Goal: Task Accomplishment & Management: Use online tool/utility

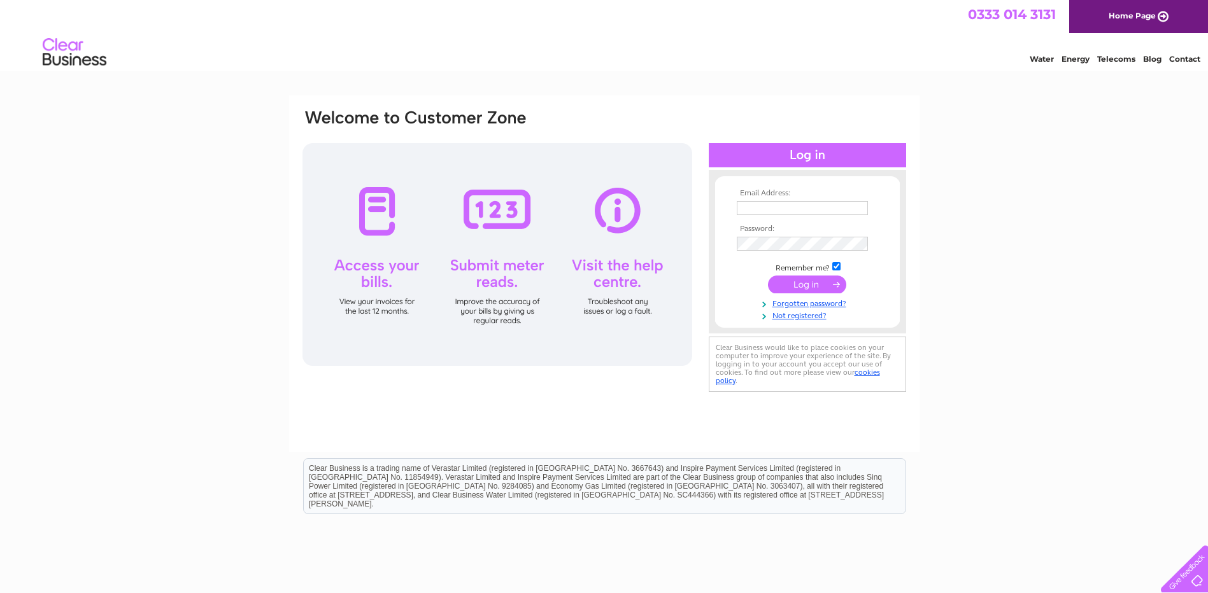
type input "carscene@btconnect.com"
click at [492, 272] on div at bounding box center [497, 254] width 390 height 223
click at [808, 282] on input "submit" at bounding box center [807, 285] width 78 height 18
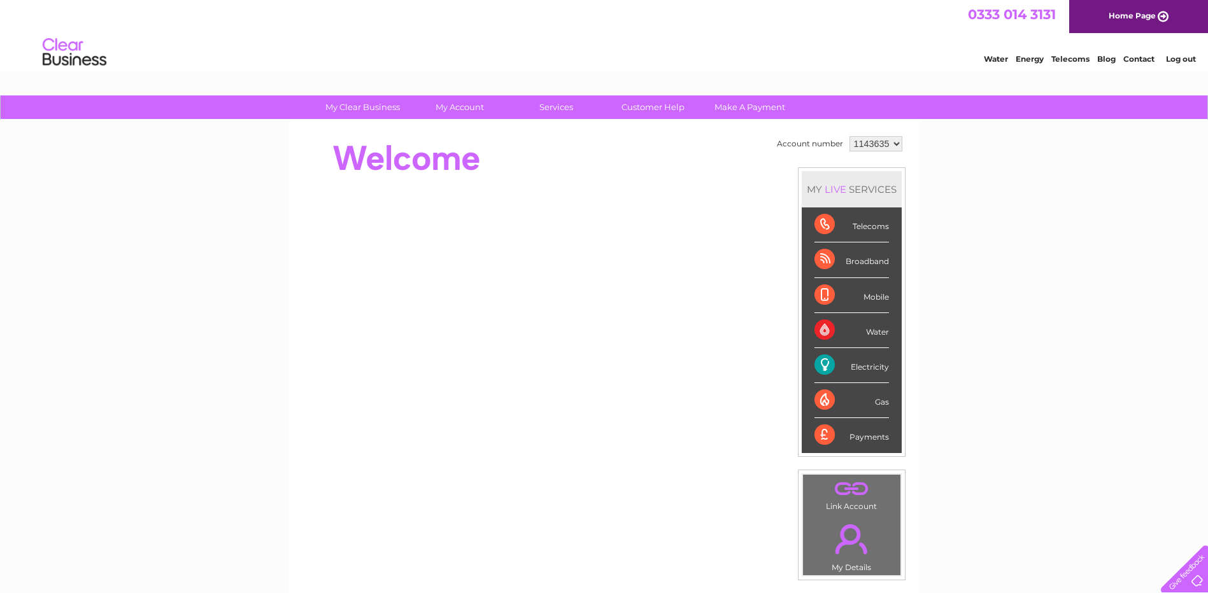
click at [842, 360] on div "Electricity" at bounding box center [851, 365] width 74 height 35
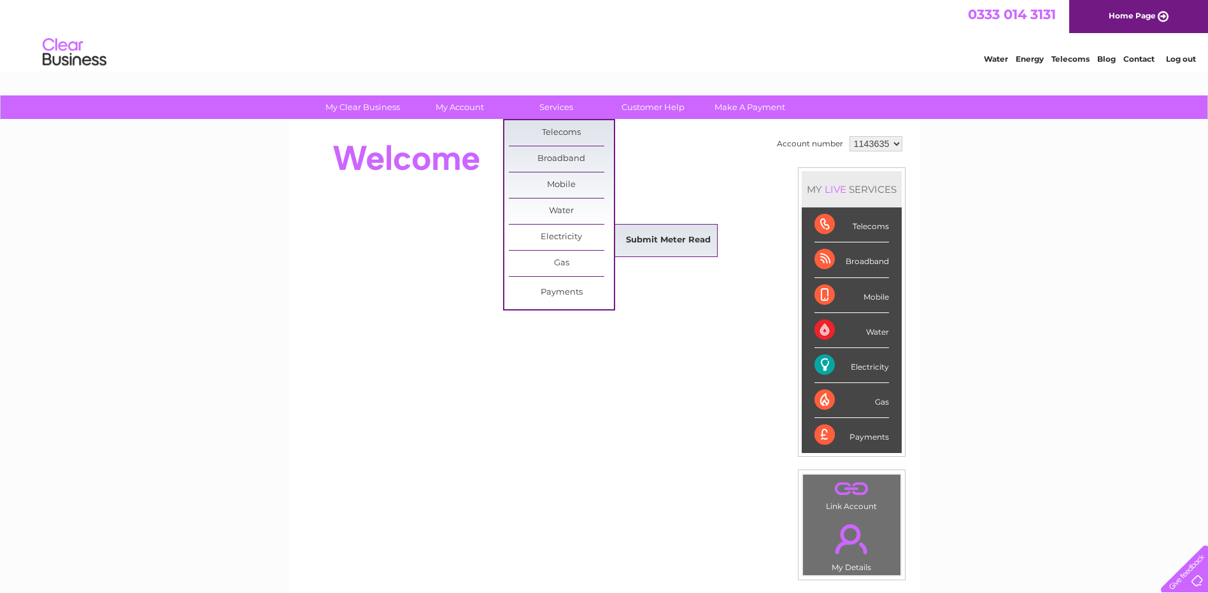
click at [658, 237] on link "Submit Meter Read" at bounding box center [668, 240] width 105 height 25
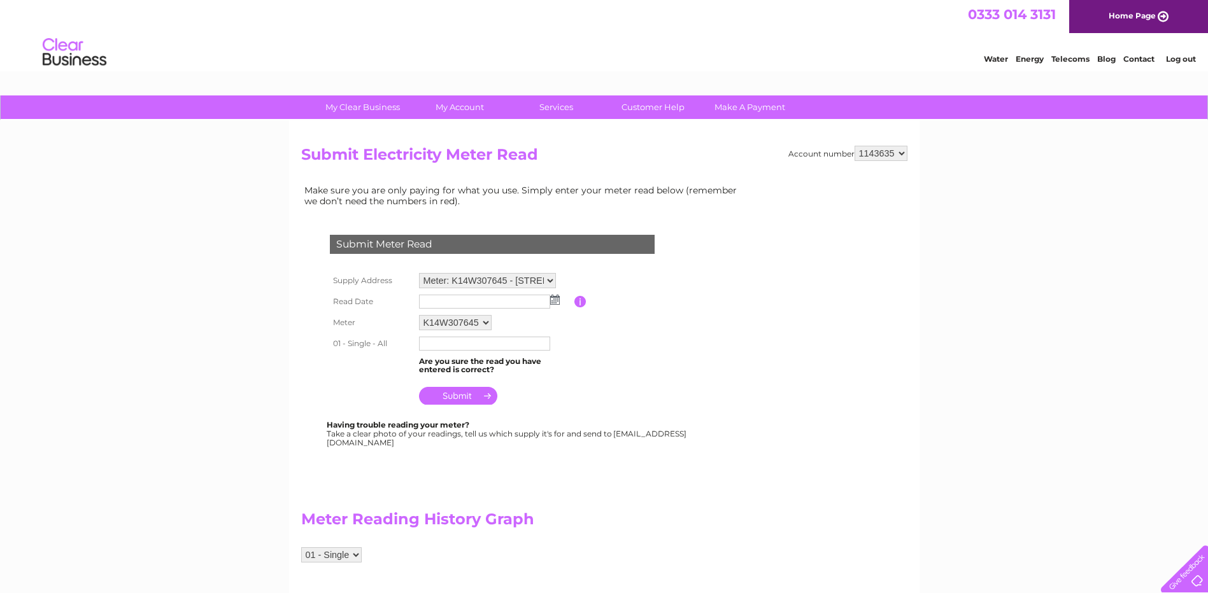
click at [555, 302] on img at bounding box center [555, 300] width 10 height 10
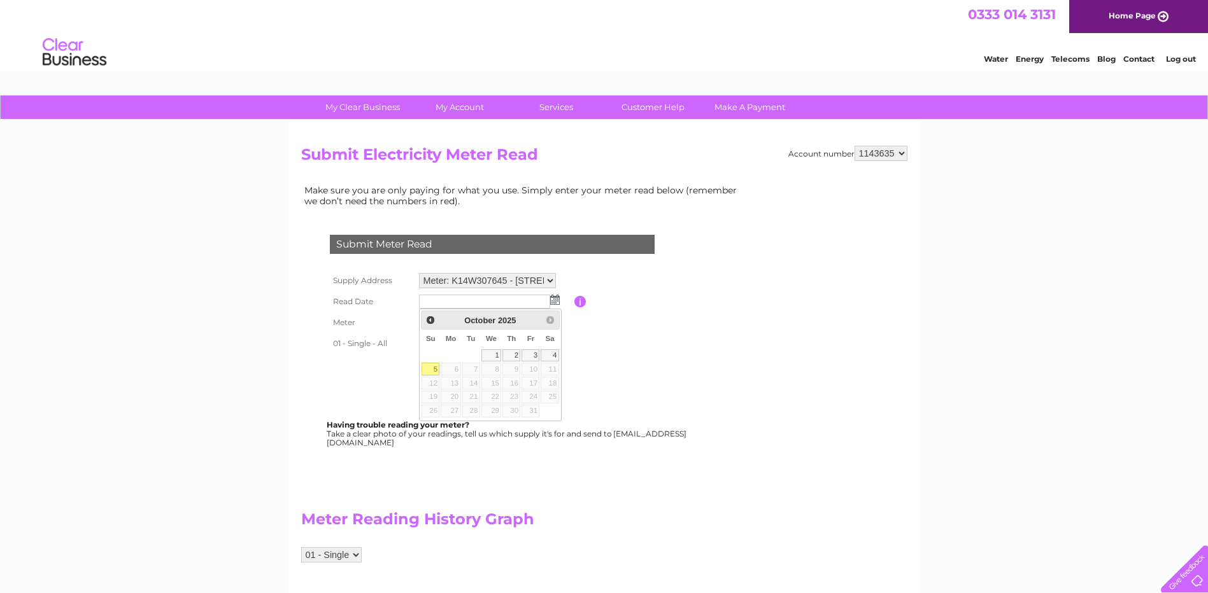
click at [429, 368] on link "5" at bounding box center [430, 369] width 18 height 13
type input "2025/10/05"
click at [429, 341] on input "text" at bounding box center [485, 344] width 132 height 15
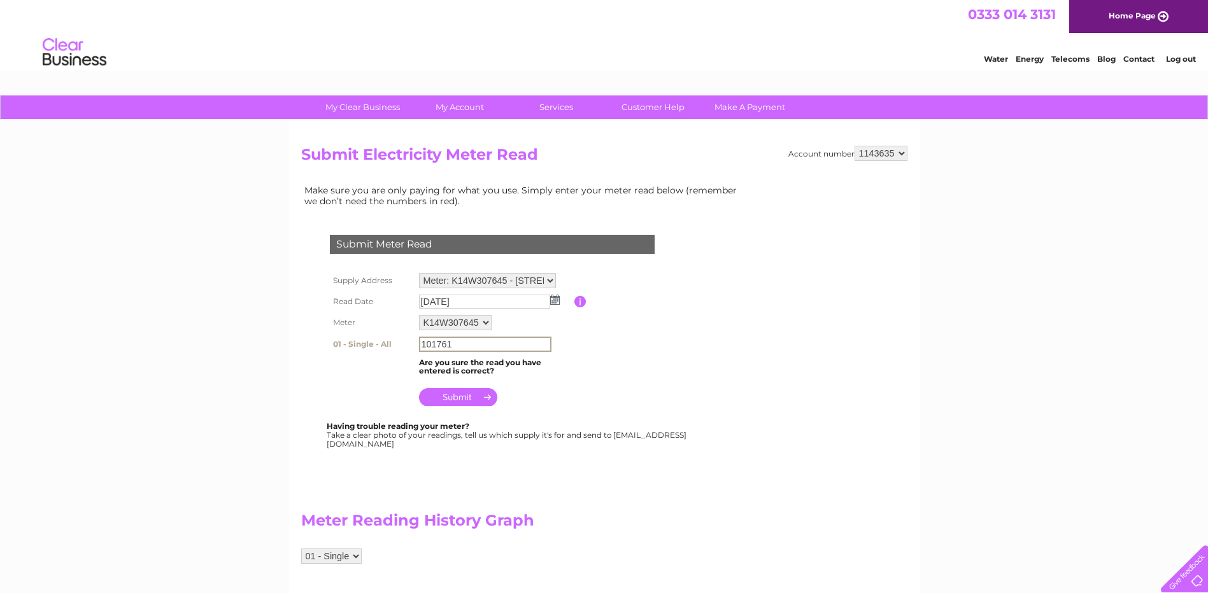
type input "101761"
click at [456, 402] on input "submit" at bounding box center [458, 397] width 78 height 18
click at [461, 398] on input "submit" at bounding box center [458, 396] width 78 height 18
click at [456, 345] on input "101761" at bounding box center [485, 344] width 132 height 15
type input "1"
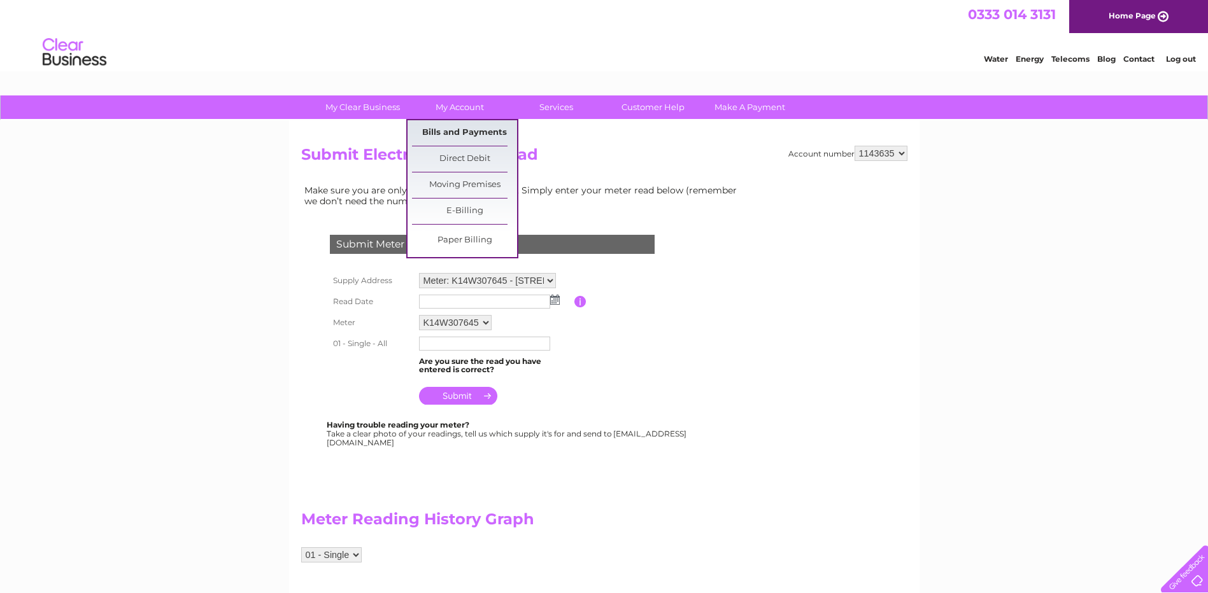
click at [466, 133] on link "Bills and Payments" at bounding box center [464, 132] width 105 height 25
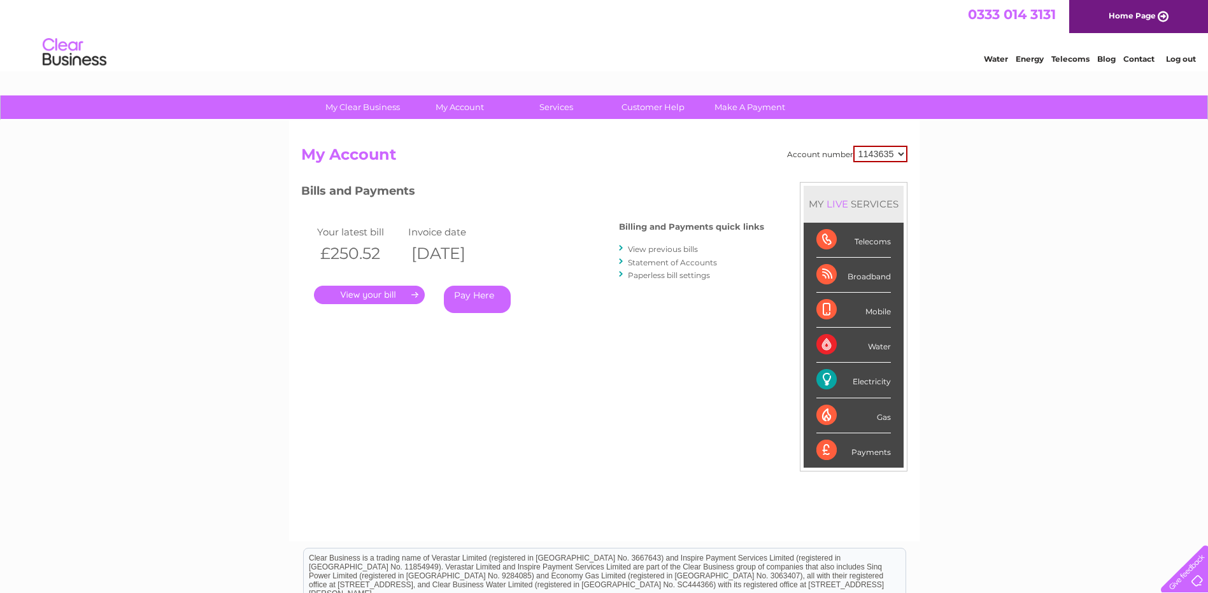
click at [382, 290] on link "." at bounding box center [369, 295] width 111 height 18
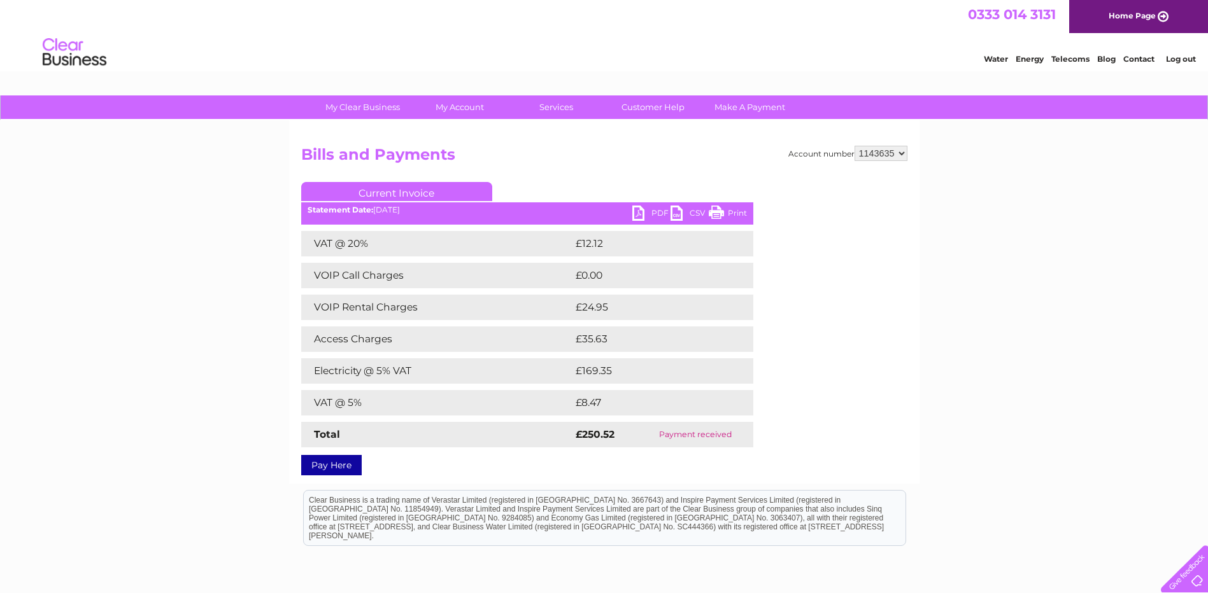
click at [658, 215] on link "PDF" at bounding box center [651, 215] width 38 height 18
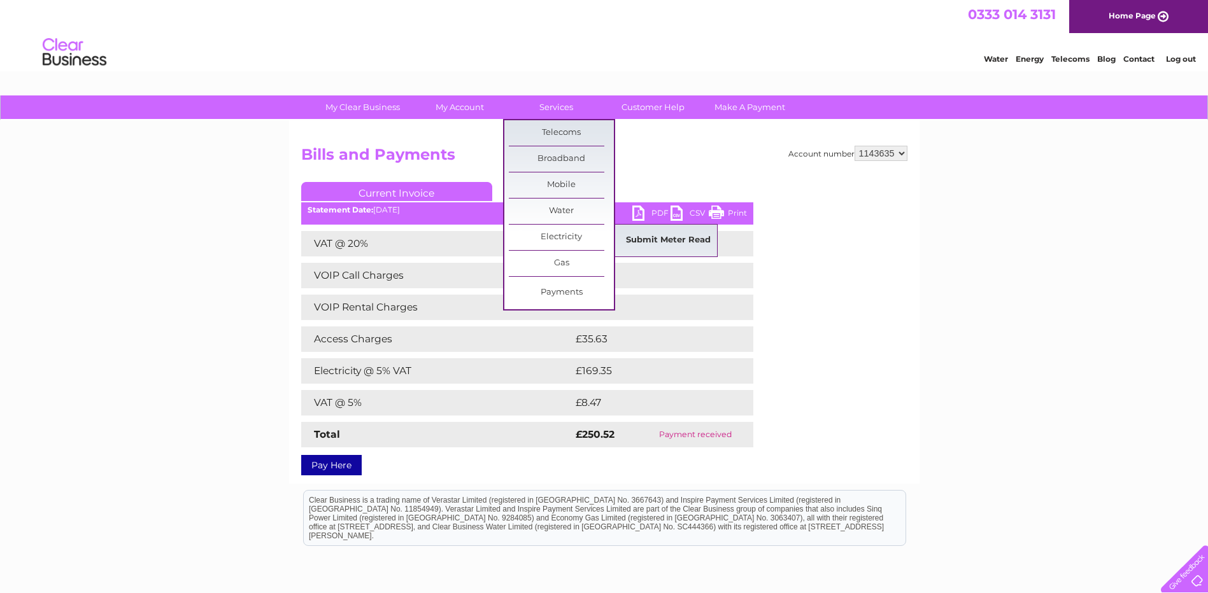
click at [663, 237] on link "Submit Meter Read" at bounding box center [668, 240] width 105 height 25
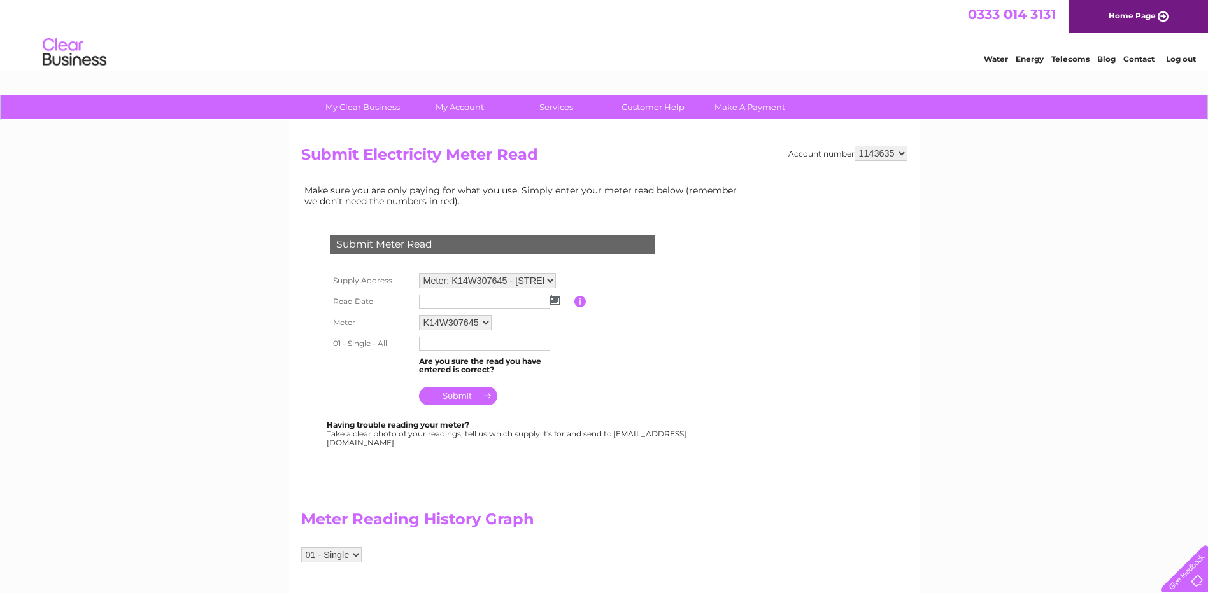
click at [558, 304] on img at bounding box center [555, 300] width 10 height 10
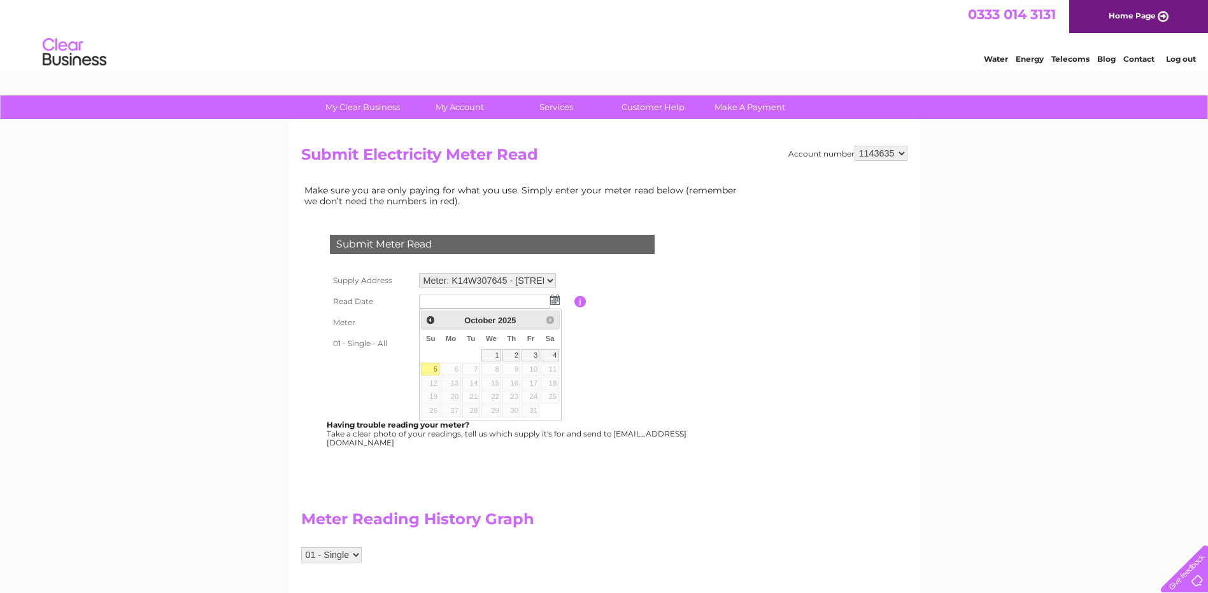
click at [433, 367] on link "5" at bounding box center [430, 369] width 18 height 13
type input "2025/10/05"
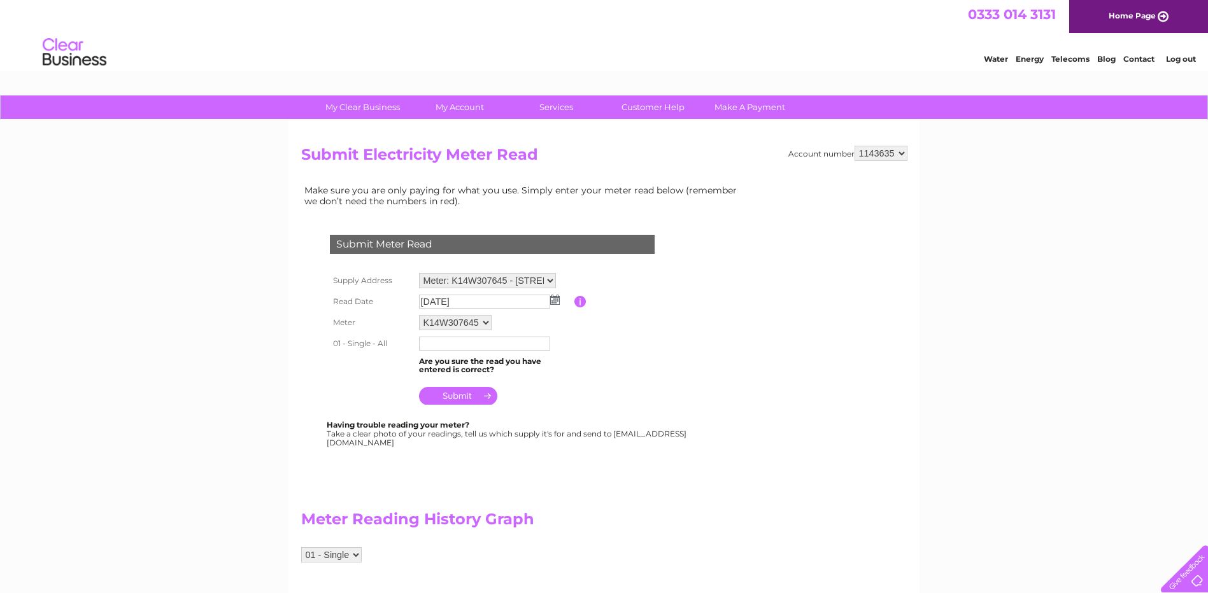
click at [435, 348] on input "text" at bounding box center [484, 344] width 131 height 14
type input "101761"
click at [472, 395] on input "submit" at bounding box center [458, 396] width 78 height 18
